Goal: Task Accomplishment & Management: Complete application form

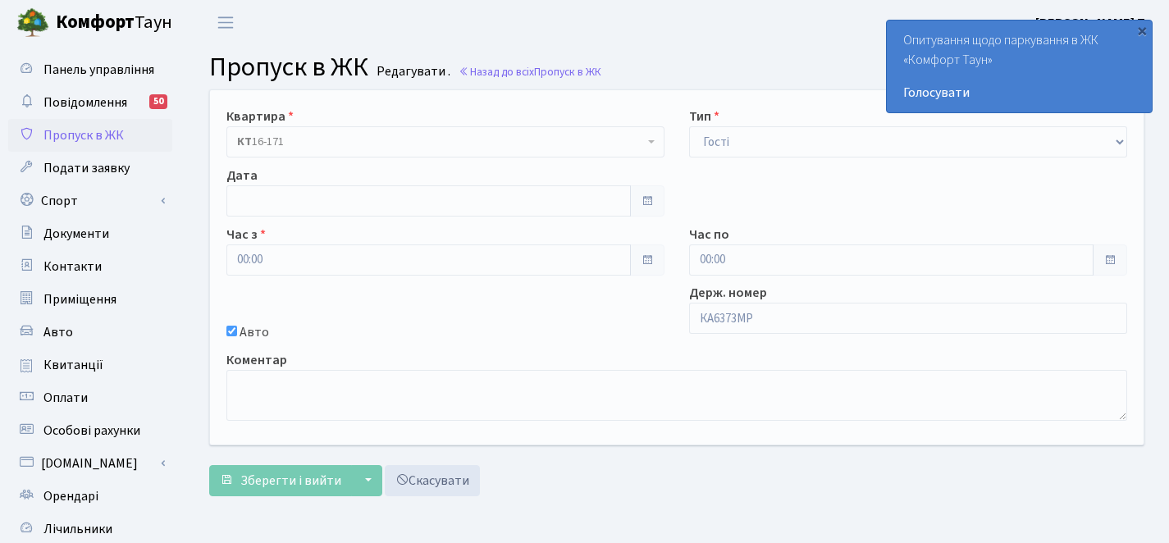
click at [99, 20] on b "Комфорт" at bounding box center [95, 22] width 79 height 26
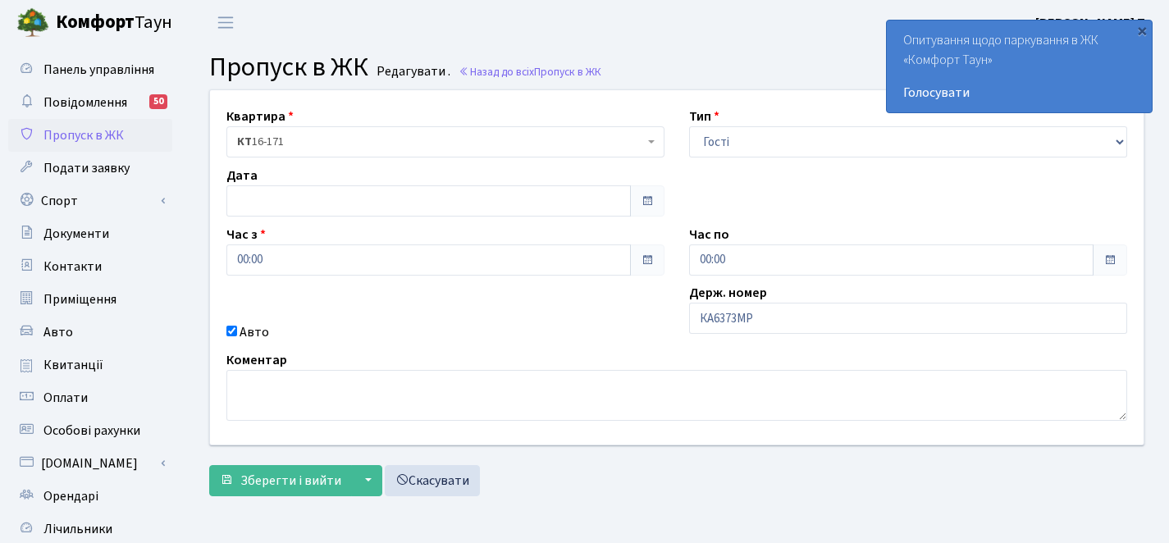
click at [318, 45] on main "Admin Пропуск в ЖК Редагувати Пропуск в ЖК Редагувати . Назад до всіх Пропуск в…" at bounding box center [677, 371] width 985 height 652
click at [311, 57] on span "Пропуск в ЖК" at bounding box center [288, 67] width 159 height 38
click at [319, 66] on span "Пропуск в ЖК" at bounding box center [288, 67] width 159 height 38
click at [576, 71] on span "Пропуск в ЖК" at bounding box center [567, 72] width 67 height 16
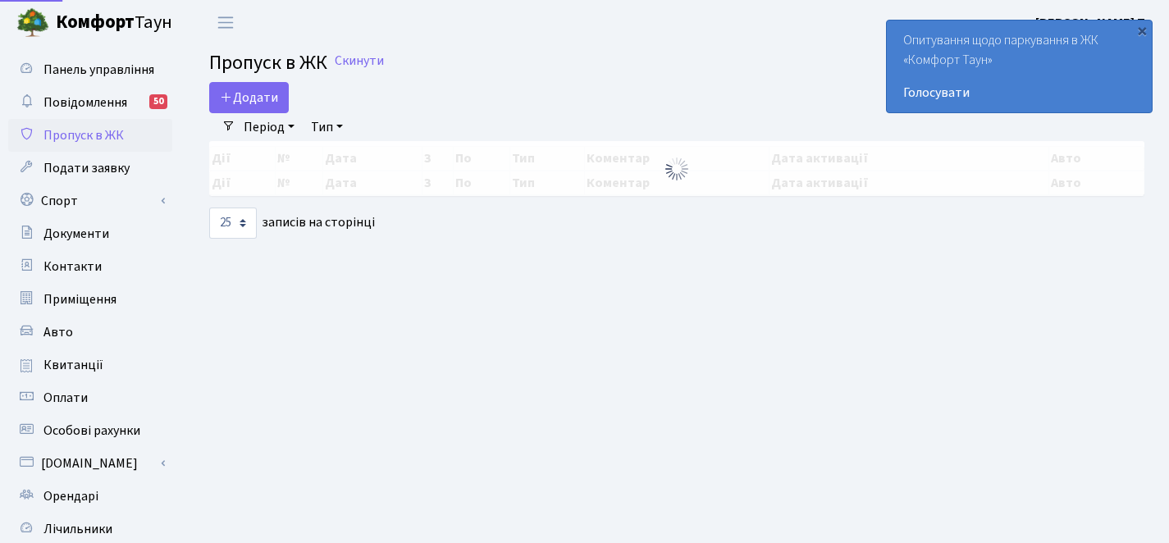
select select "25"
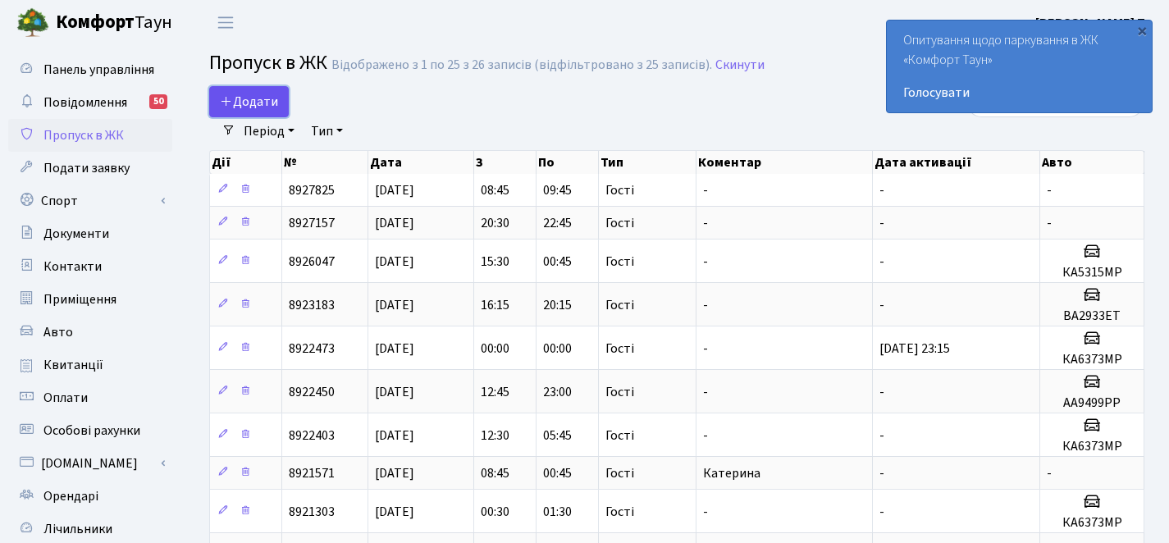
click at [265, 102] on span "Додати" at bounding box center [249, 102] width 58 height 18
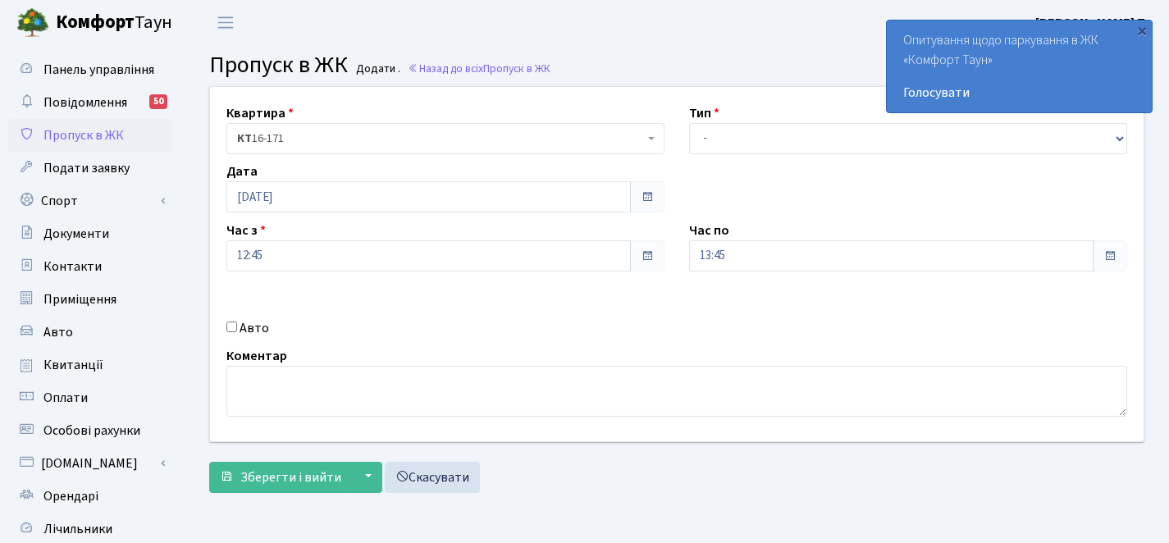
click at [231, 328] on input "Авто" at bounding box center [231, 327] width 11 height 11
checkbox input "true"
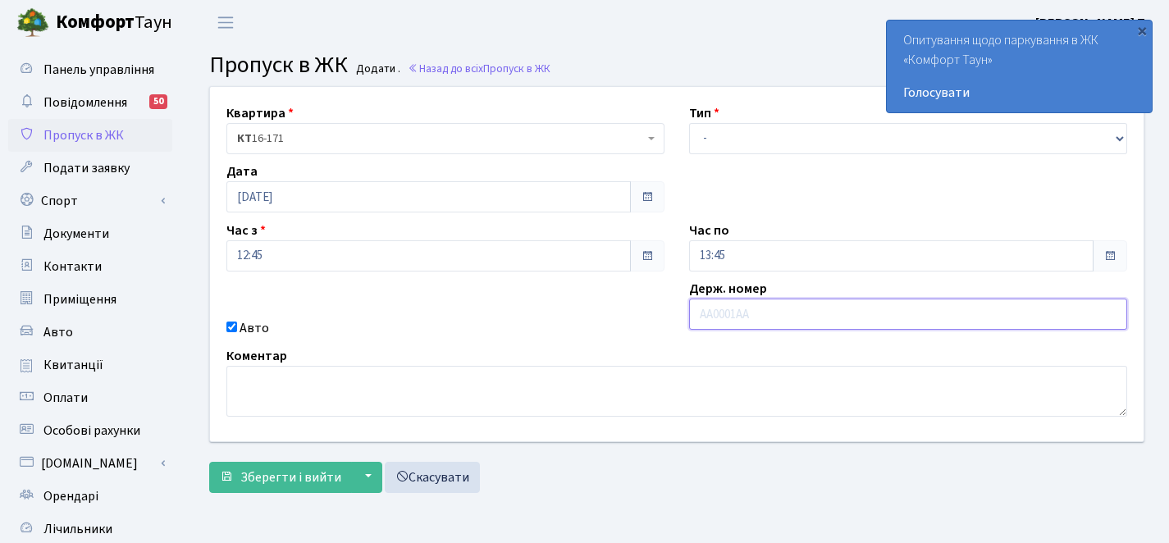
click at [719, 317] on input "text" at bounding box center [908, 314] width 438 height 31
paste input "АА3103ОС"
type input "АА3103ОС"
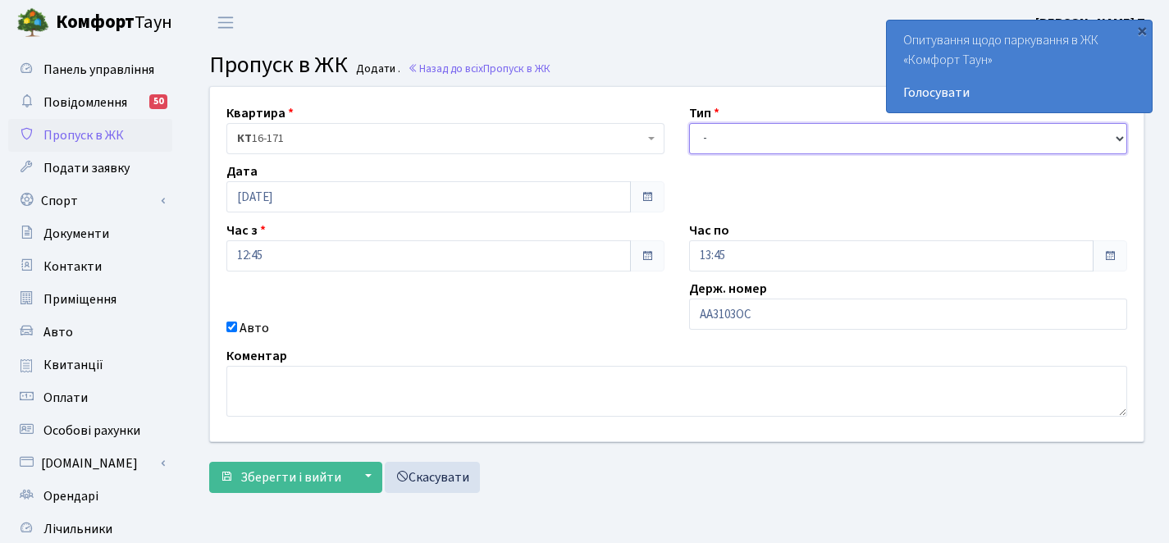
click at [795, 128] on select "- Доставка Таксі Гості Сервіс" at bounding box center [908, 138] width 438 height 31
select select "3"
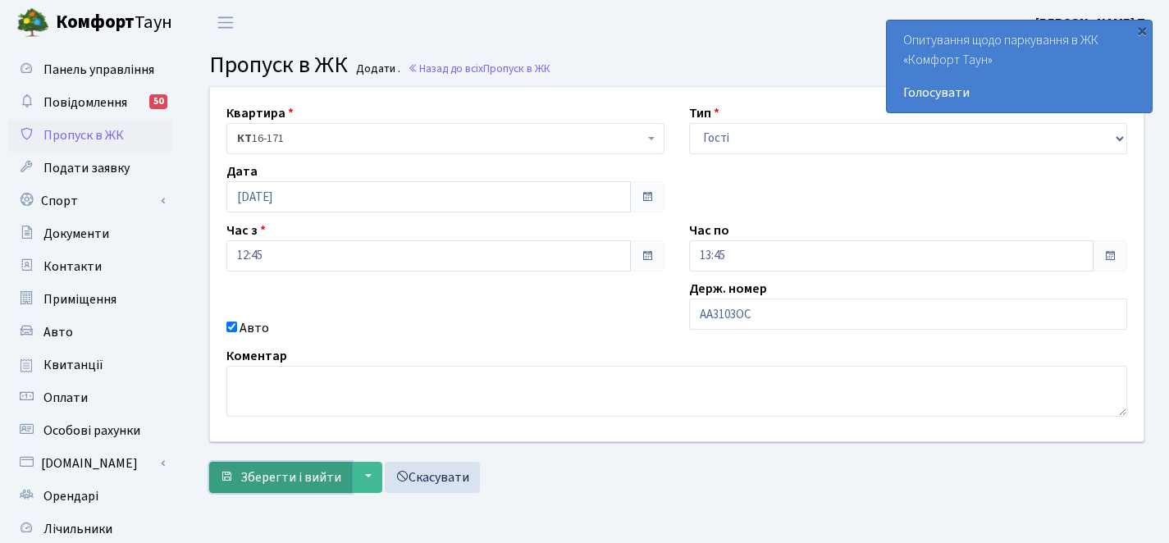
click at [334, 474] on span "Зберегти і вийти" at bounding box center [290, 478] width 101 height 18
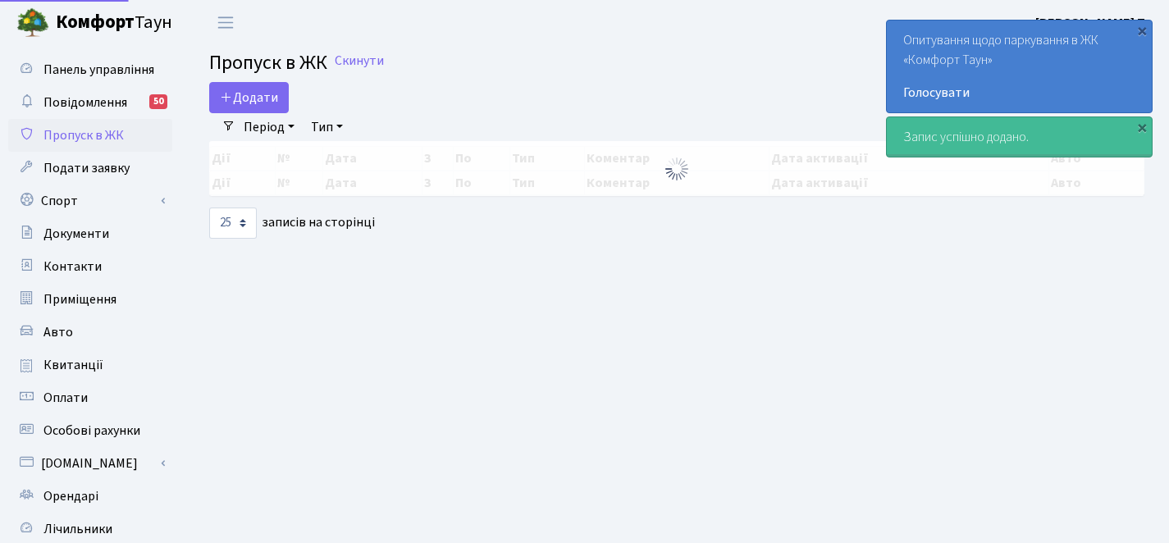
select select "25"
